Goal: Task Accomplishment & Management: Manage account settings

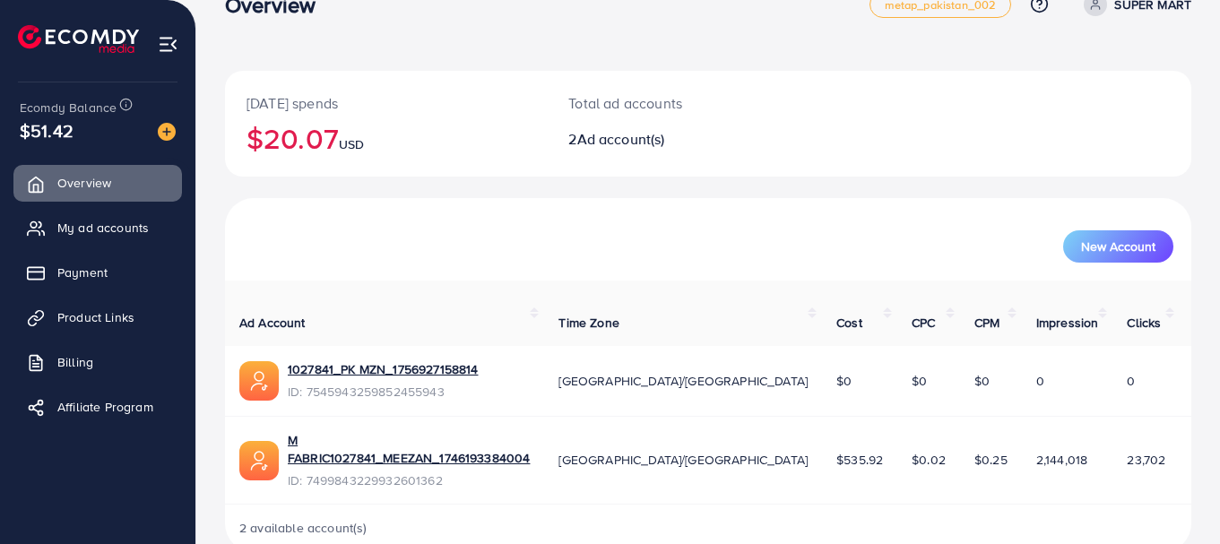
scroll to position [39, 0]
click at [93, 370] on span "Billing" at bounding box center [80, 362] width 36 height 18
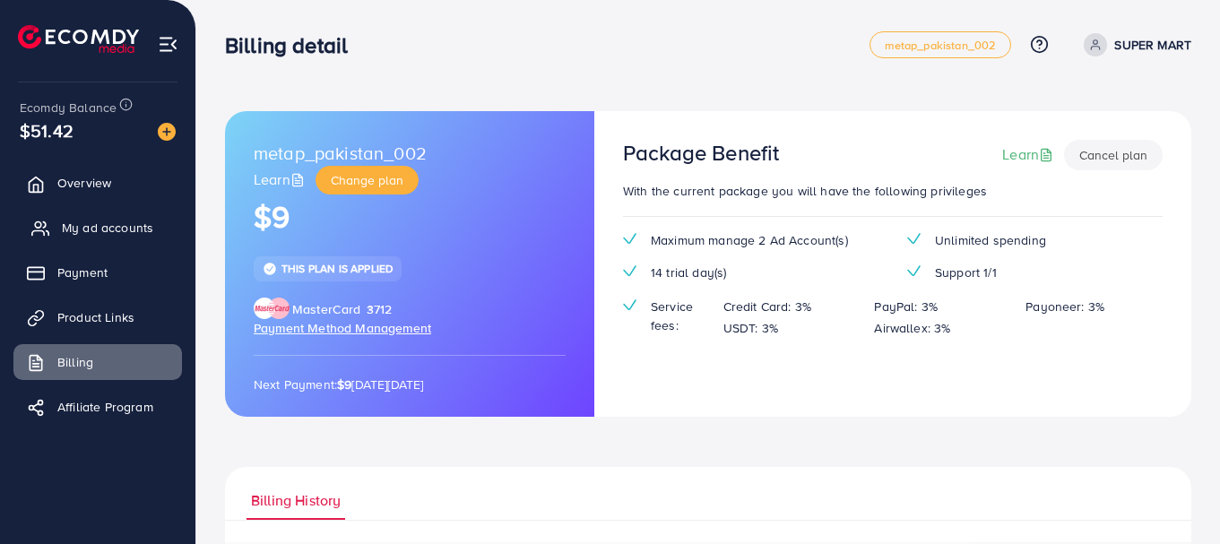
click at [87, 225] on span "My ad accounts" at bounding box center [107, 228] width 91 height 18
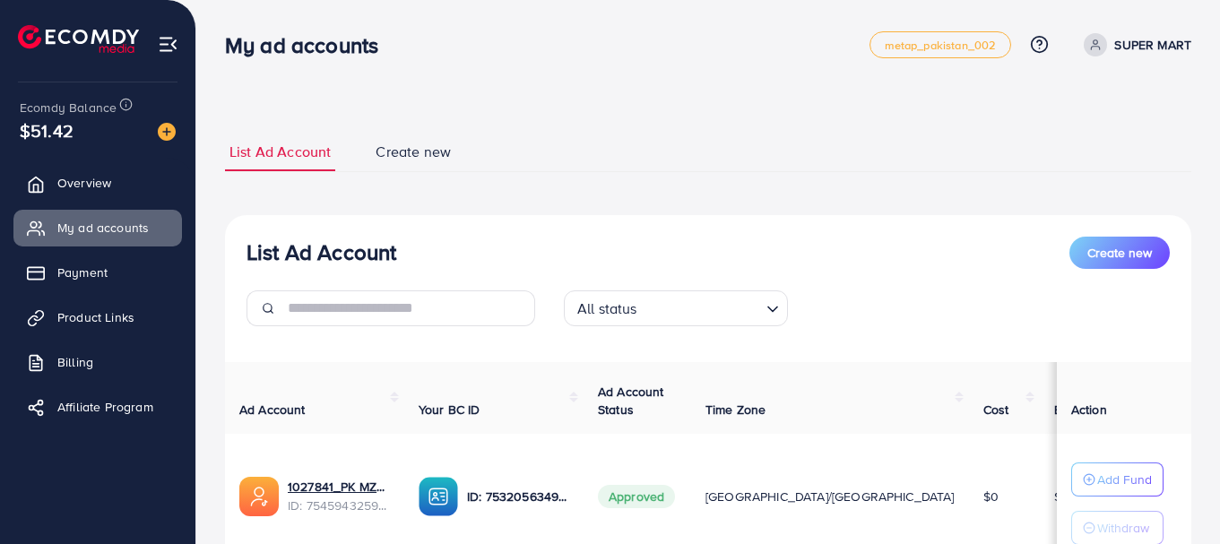
scroll to position [276, 0]
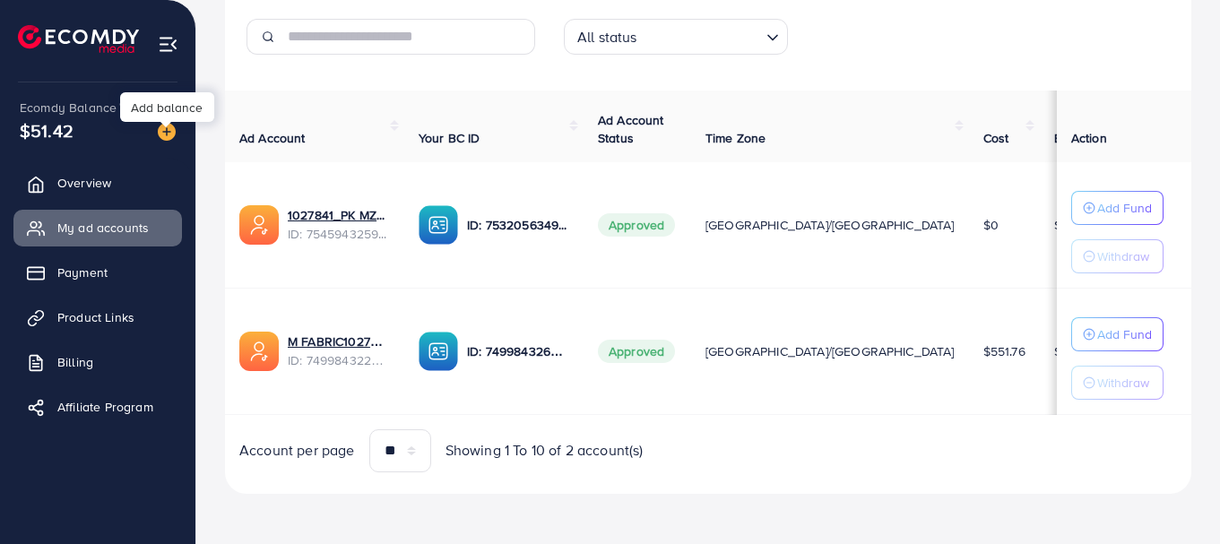
click at [169, 133] on img at bounding box center [167, 132] width 18 height 18
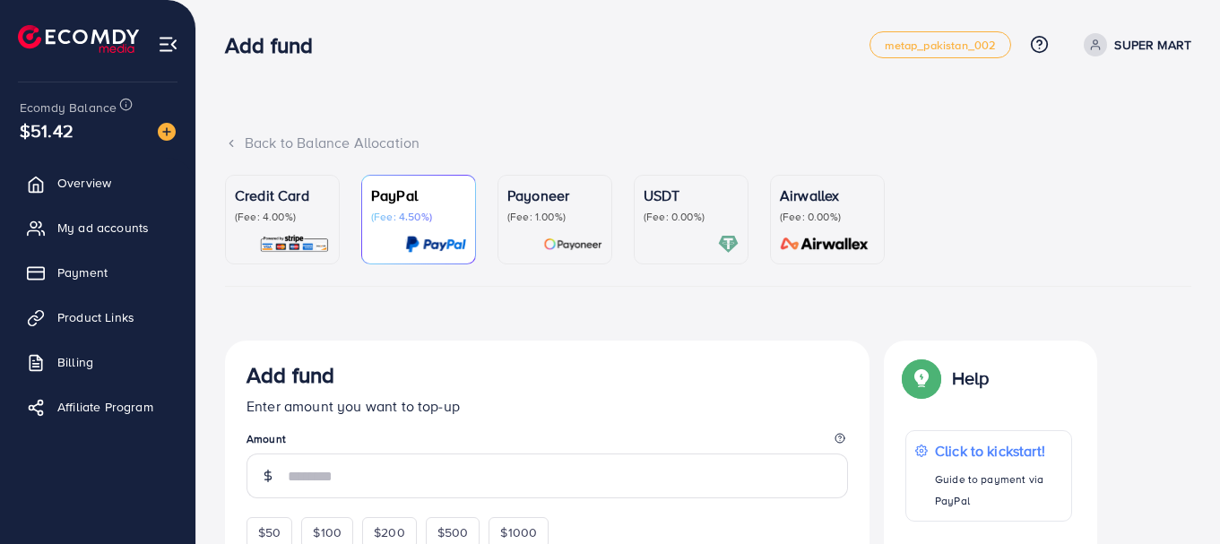
click at [234, 142] on icon at bounding box center [231, 143] width 13 height 13
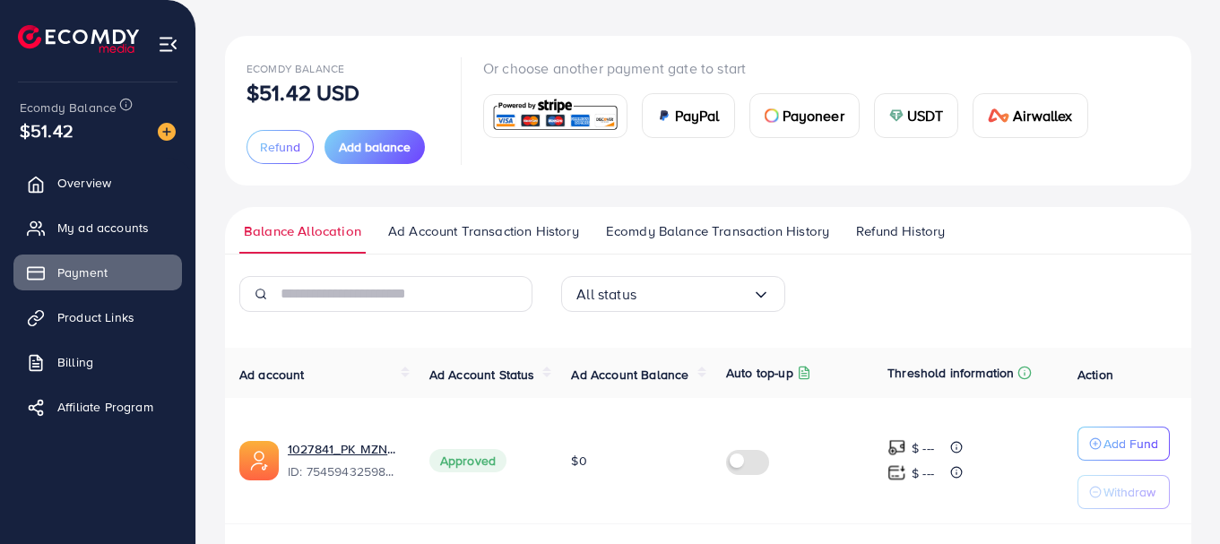
scroll to position [65, 0]
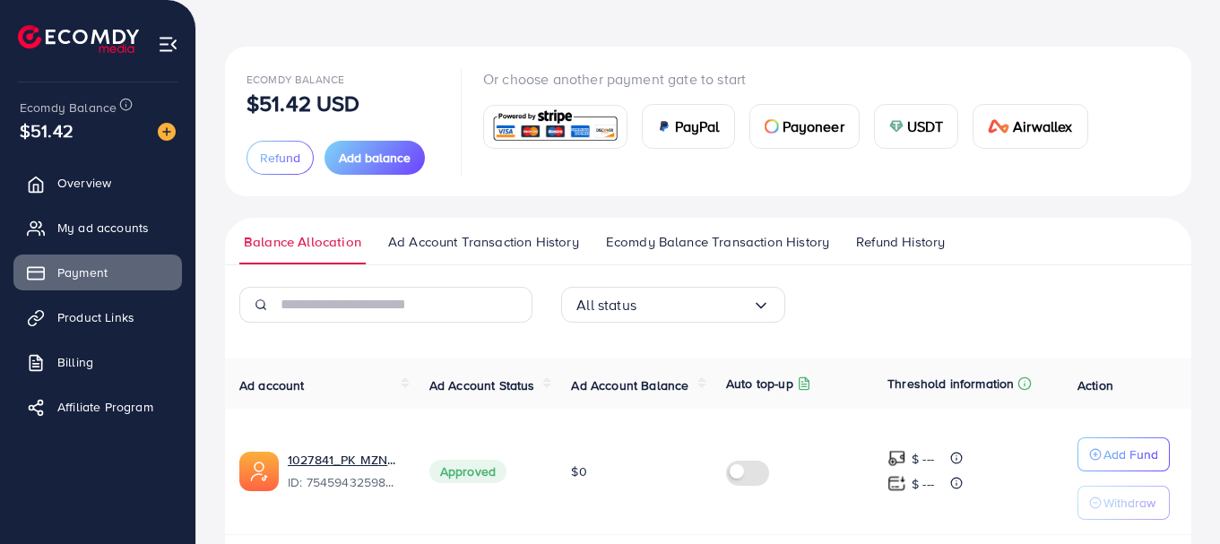
click at [509, 242] on span "Ad Account Transaction History" at bounding box center [483, 242] width 191 height 20
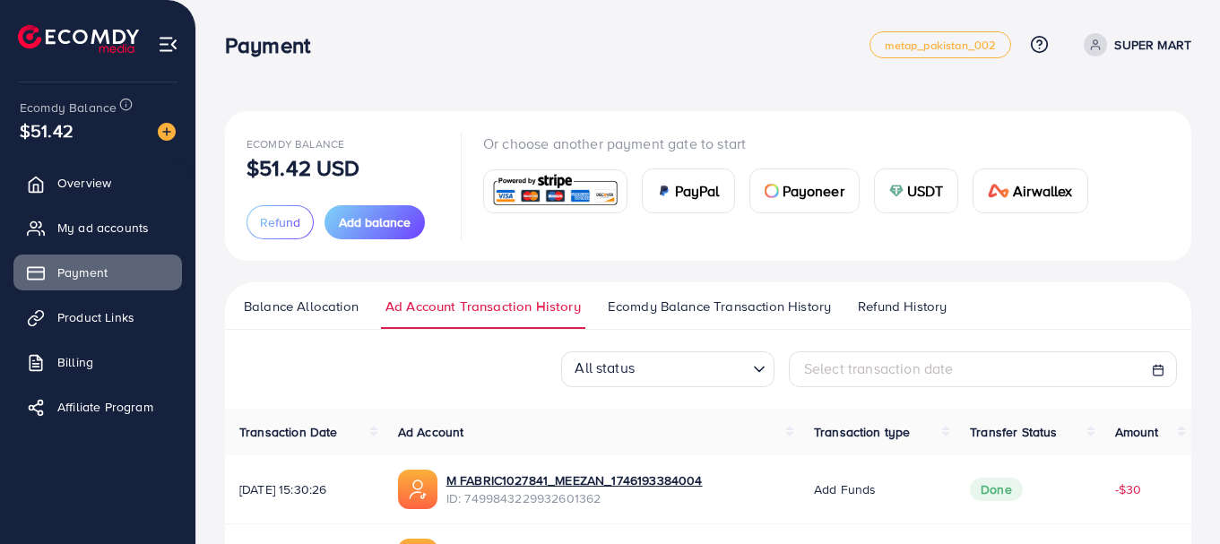
click at [715, 317] on link "Ecomdy Balance Transaction History" at bounding box center [719, 313] width 232 height 32
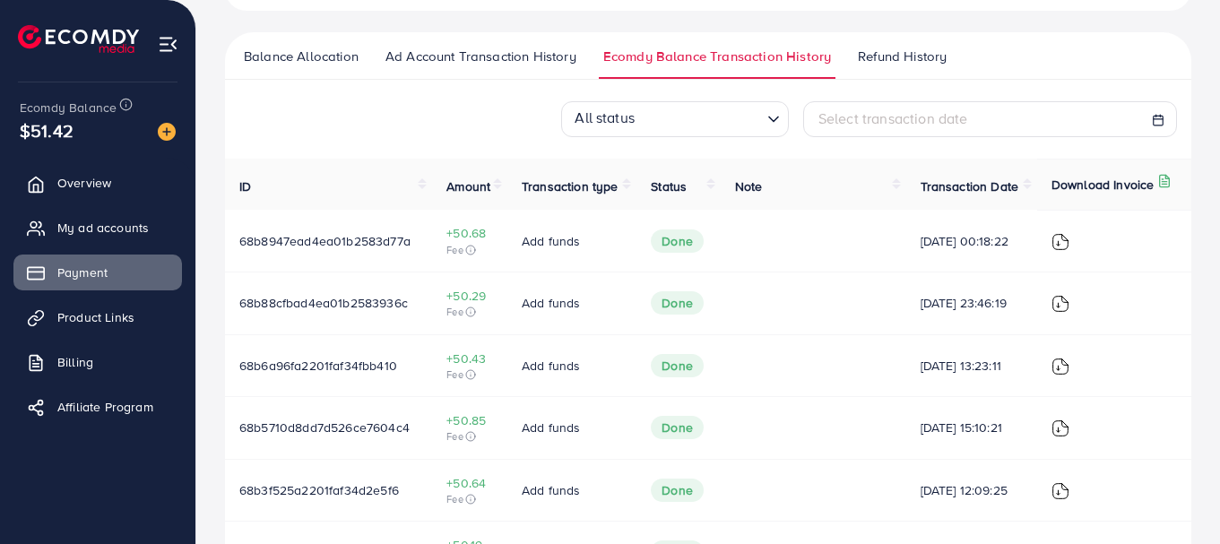
scroll to position [249, 0]
click at [111, 223] on span "My ad accounts" at bounding box center [107, 228] width 91 height 18
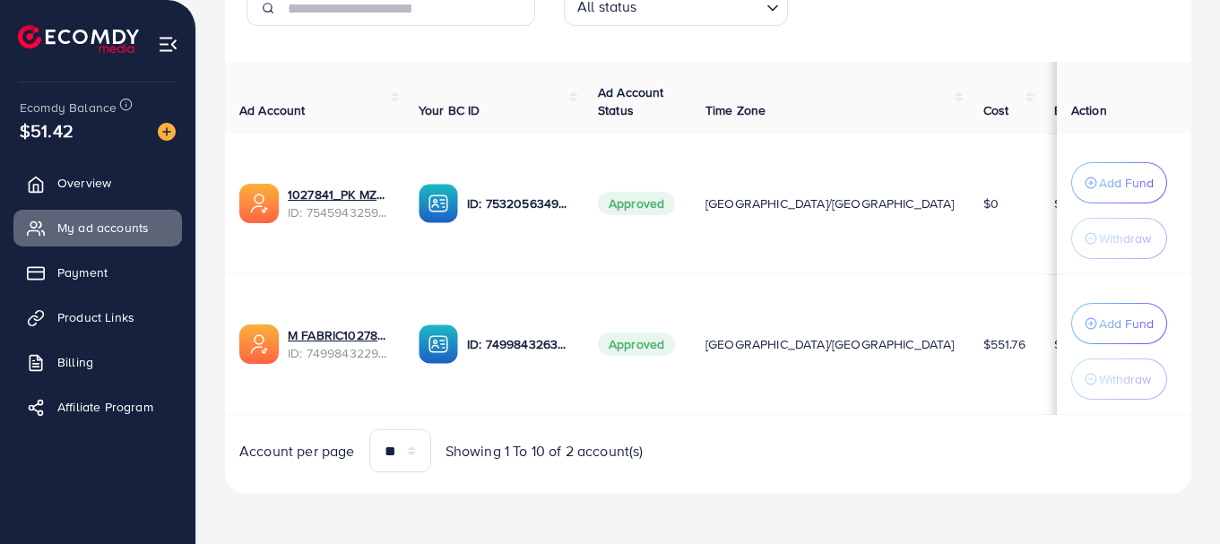
scroll to position [0, 115]
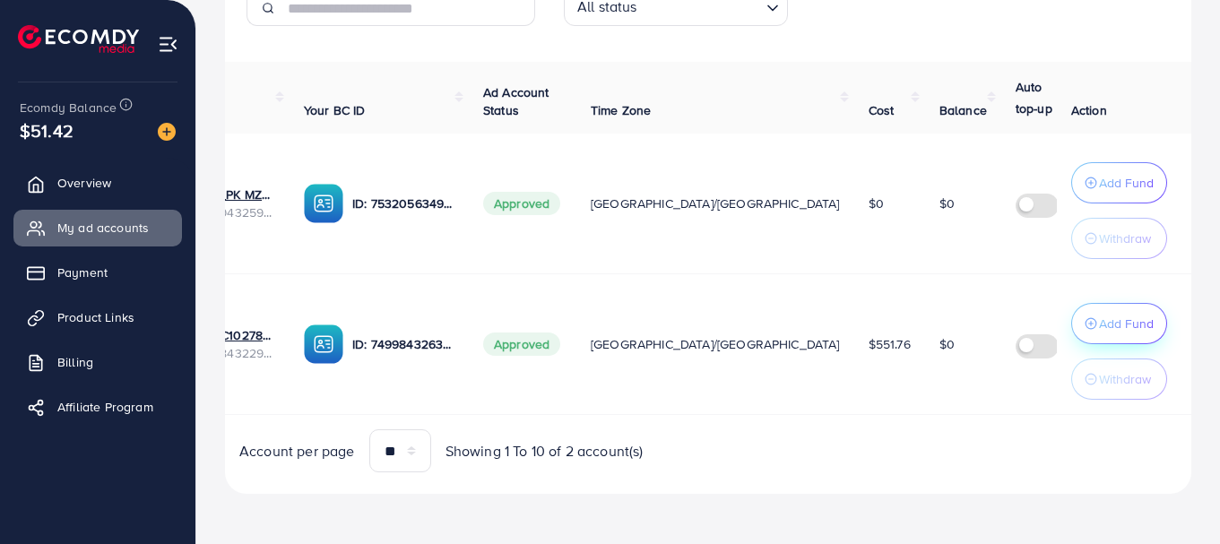
click at [1139, 317] on p "Add Fund" at bounding box center [1126, 324] width 55 height 22
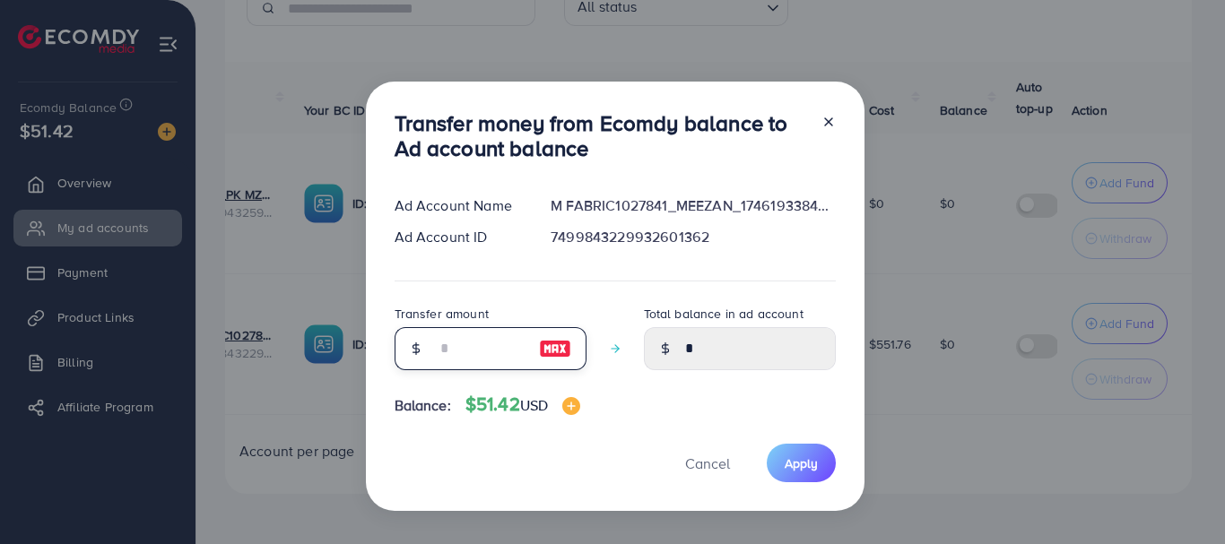
click at [468, 345] on input "number" at bounding box center [481, 348] width 90 height 43
type input "*"
type input "****"
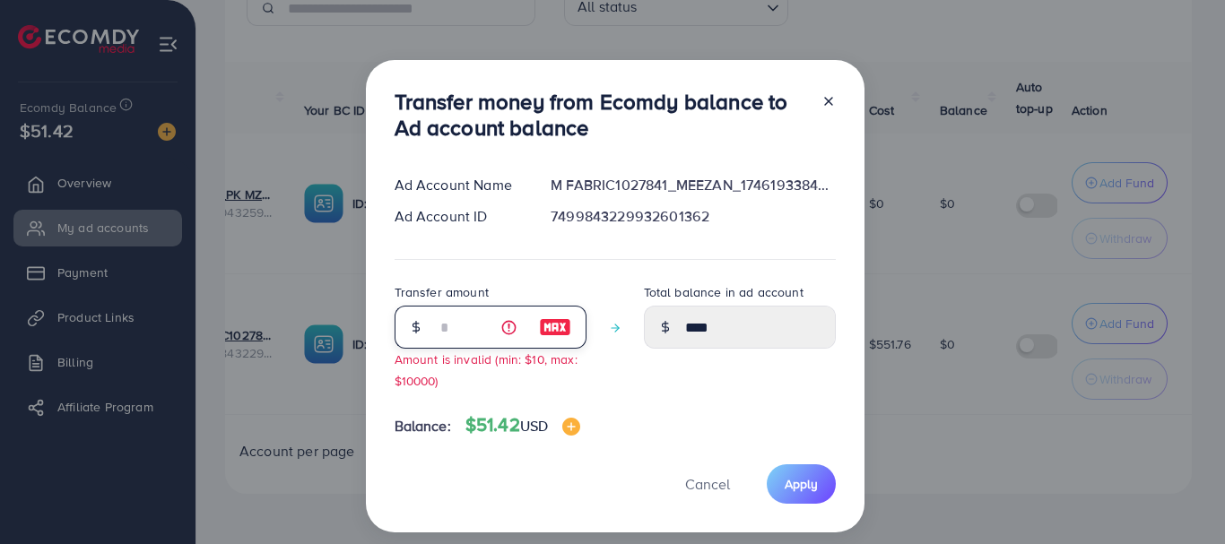
type input "**"
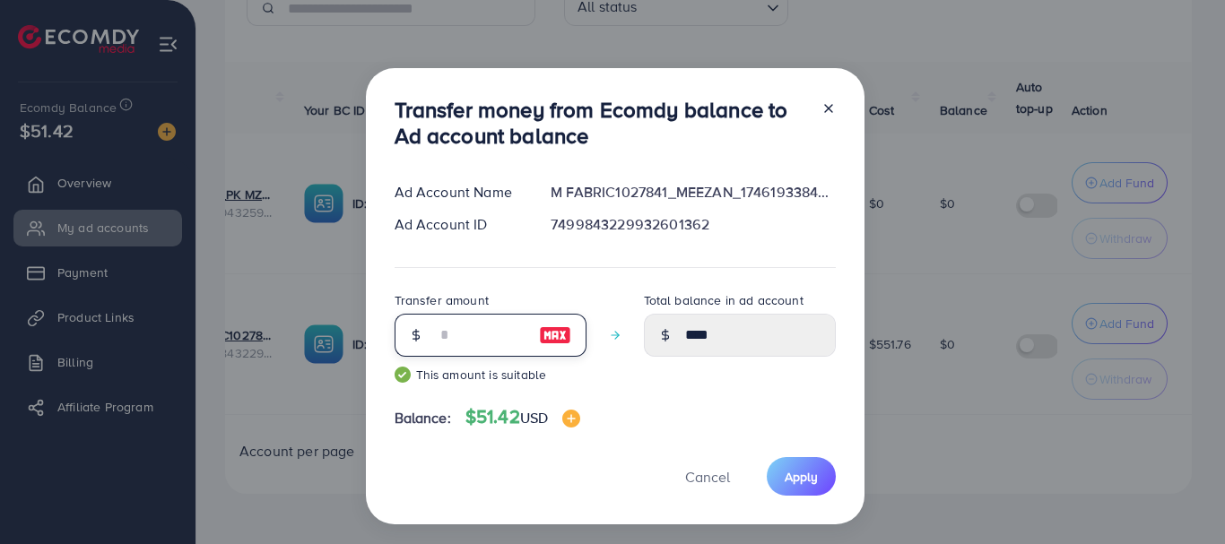
type input "*****"
type input "**"
click at [793, 472] on span "Apply" at bounding box center [801, 477] width 33 height 18
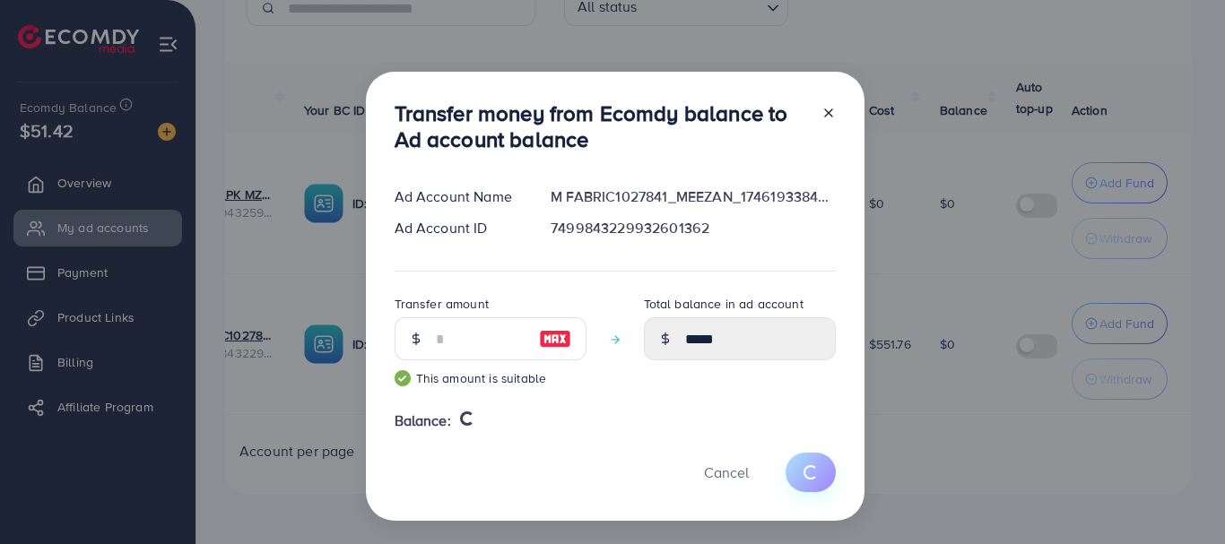
type input "*"
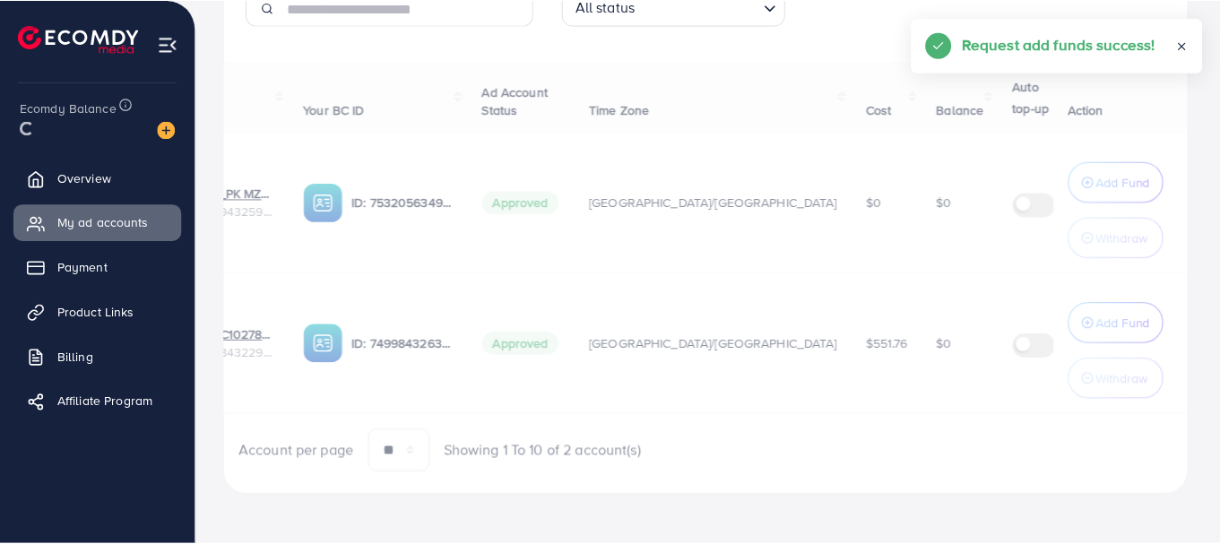
scroll to position [0, 110]
